Goal: Find contact information: Find contact information

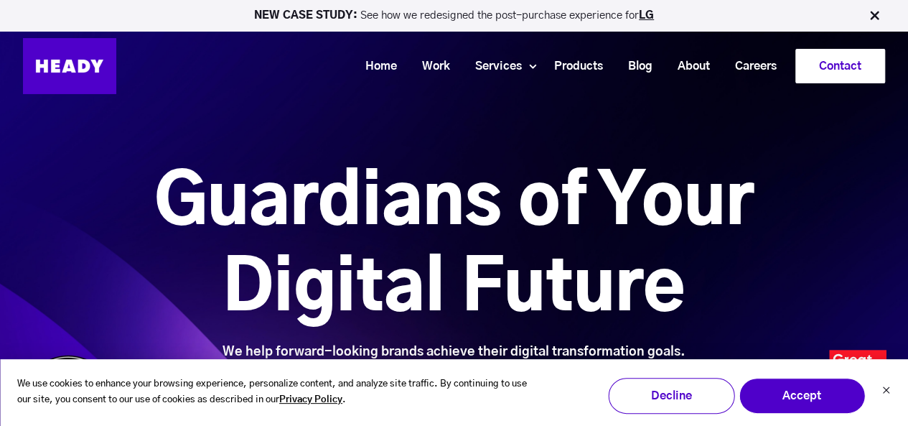
click at [836, 71] on link "Contact" at bounding box center [840, 66] width 88 height 33
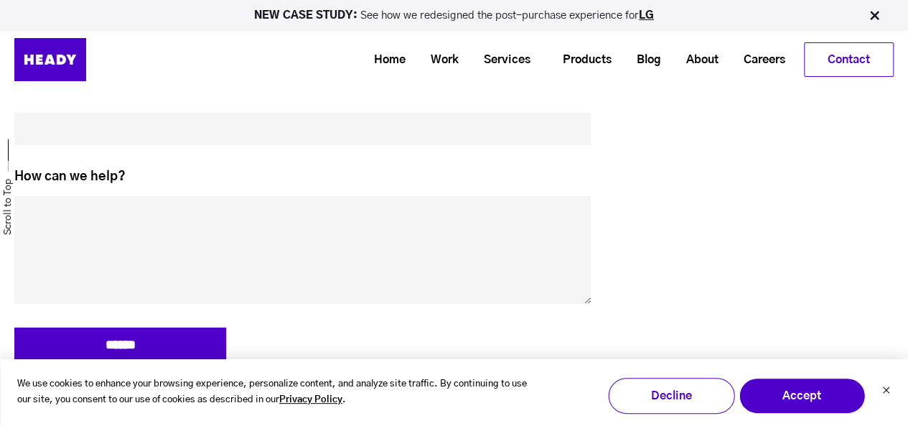
scroll to position [373, 0]
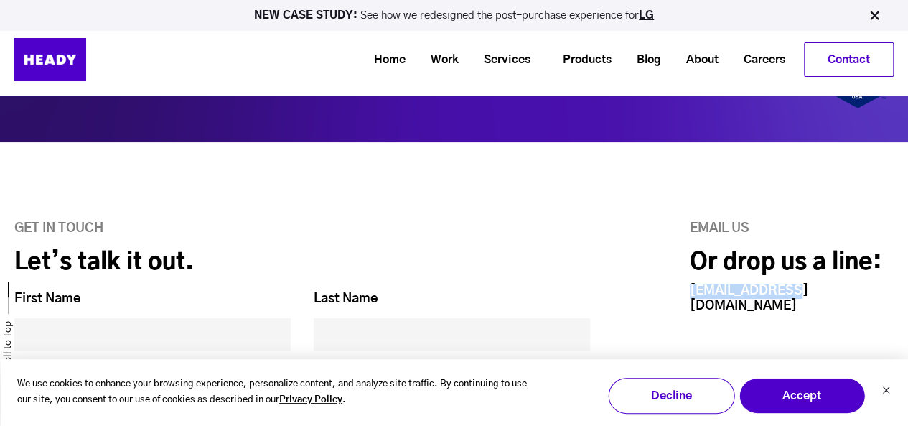
drag, startPoint x: 797, startPoint y: 291, endPoint x: 671, endPoint y: 295, distance: 125.7
copy link "[EMAIL_ADDRESS][DOMAIN_NAME]"
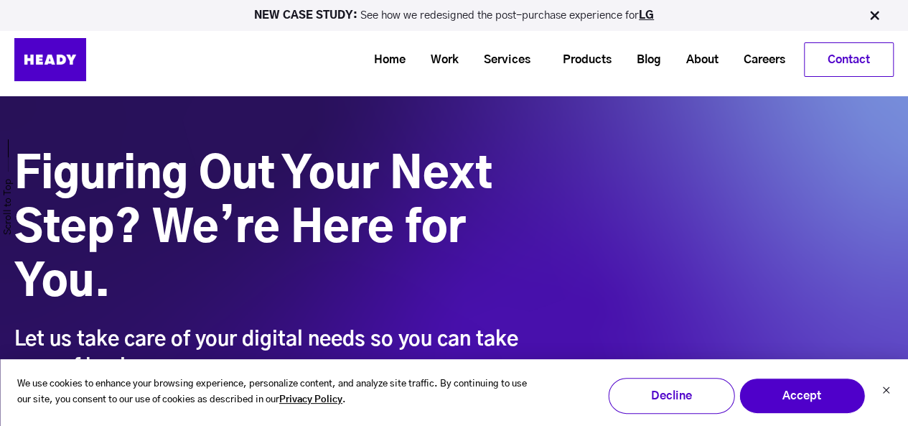
scroll to position [0, 0]
